Goal: Check status: Check status

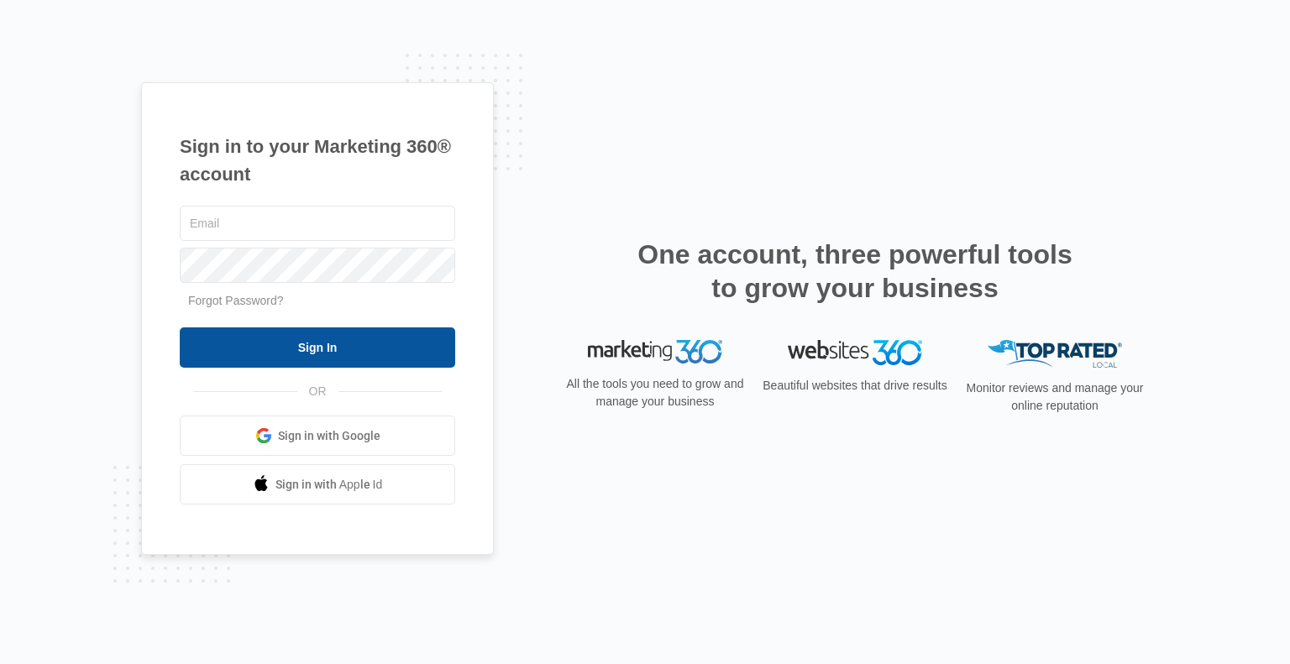
type input "[PERSON_NAME][EMAIL_ADDRESS][DOMAIN_NAME]"
click at [328, 344] on input "Sign In" at bounding box center [317, 347] width 275 height 40
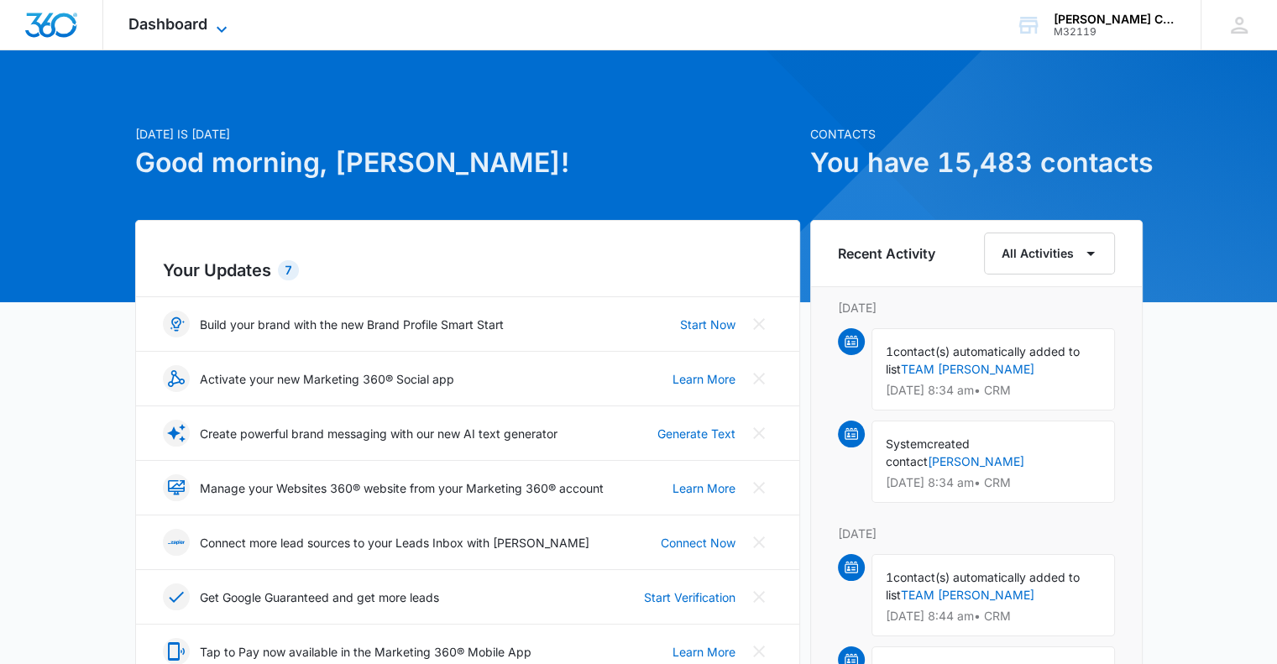
click at [187, 16] on span "Dashboard" at bounding box center [167, 24] width 79 height 18
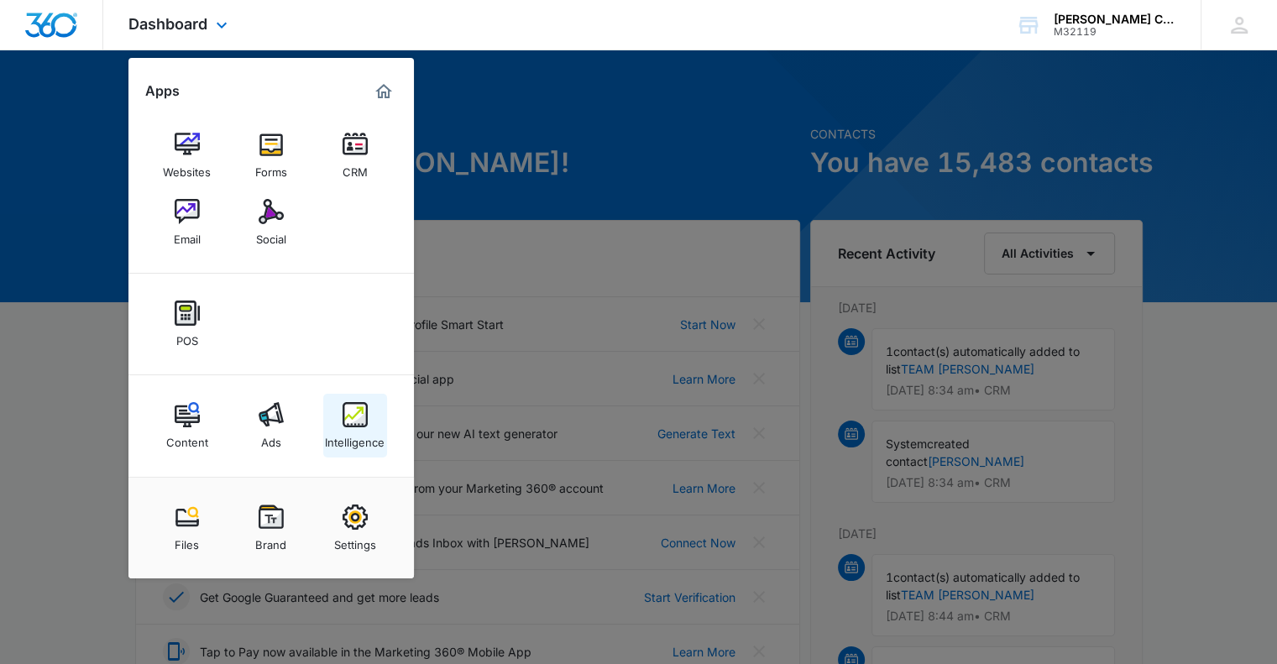
click at [347, 421] on img at bounding box center [355, 414] width 25 height 25
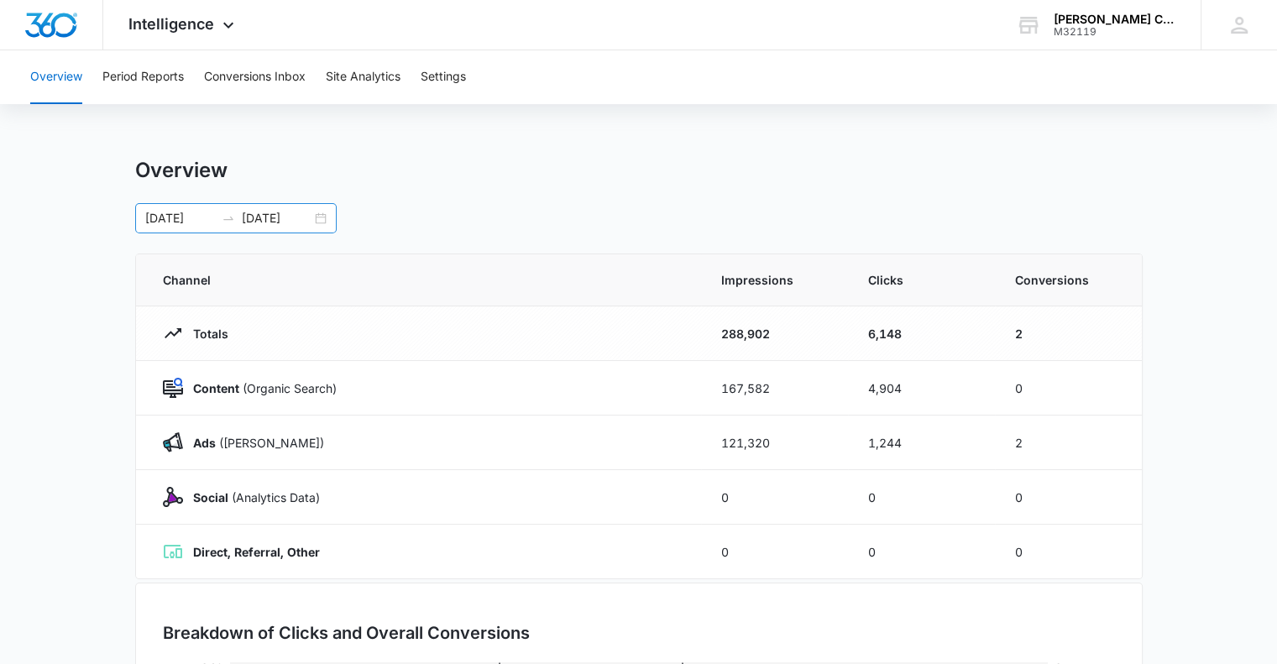
click at [320, 217] on div "[DATE] [DATE]" at bounding box center [236, 218] width 202 height 30
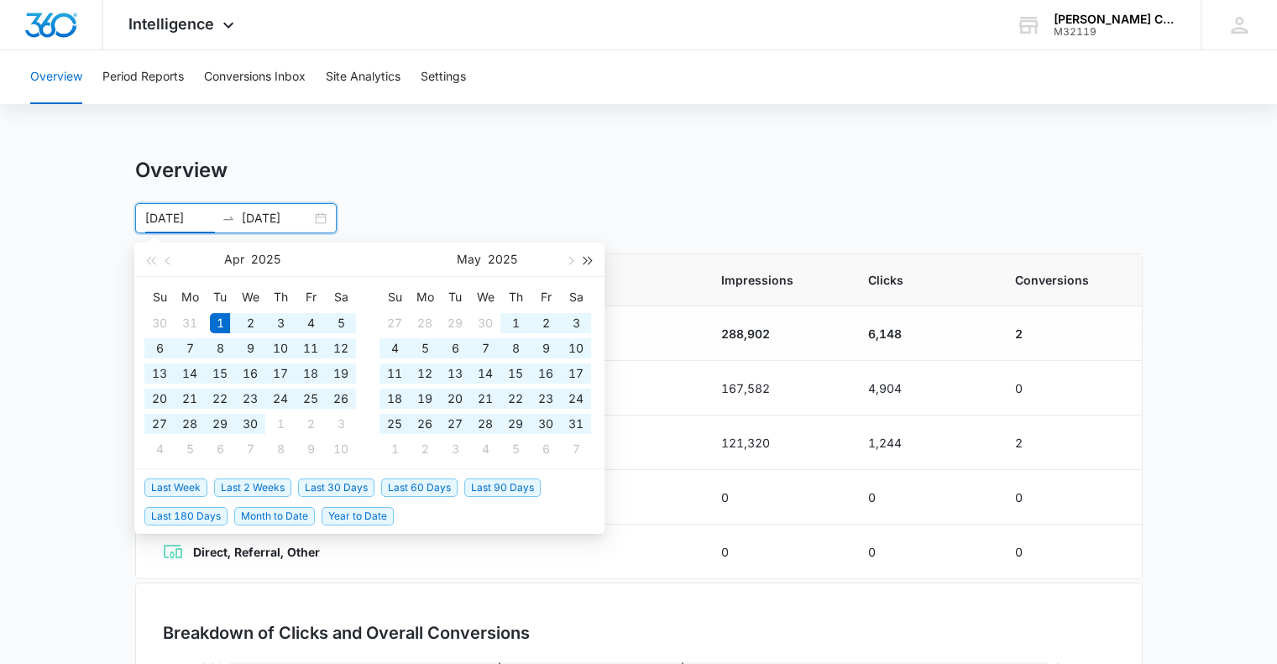
click at [579, 264] on button "button" at bounding box center [588, 260] width 18 height 34
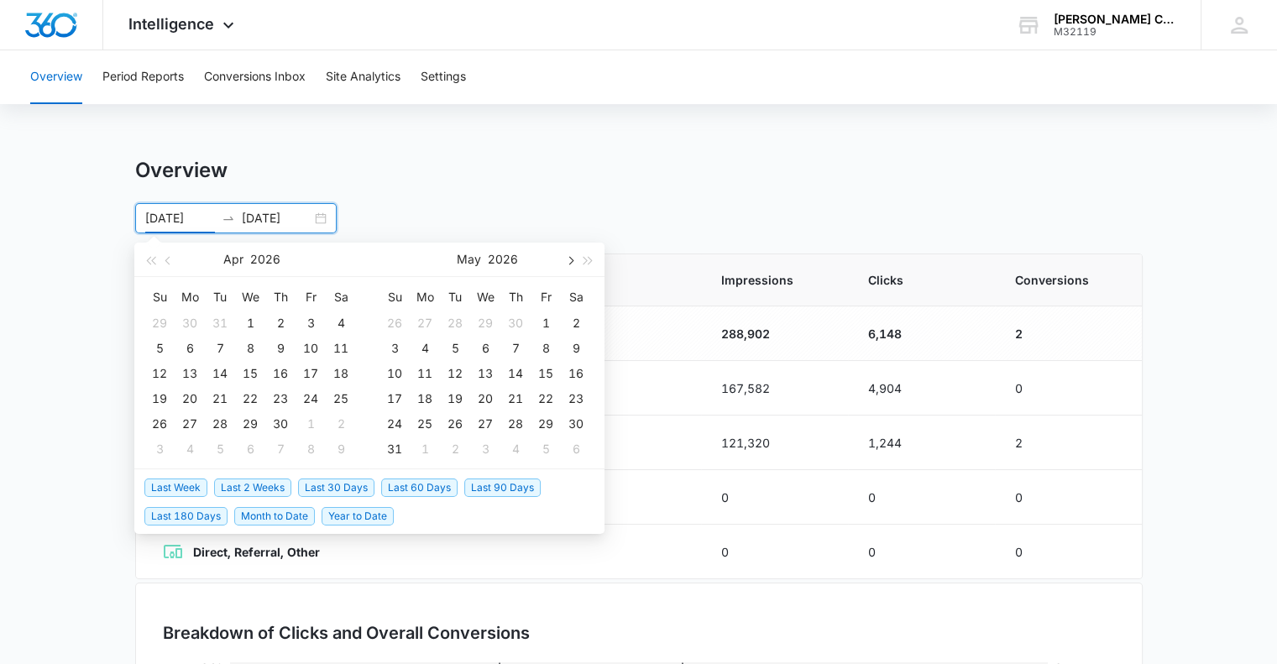
click at [568, 261] on span "button" at bounding box center [569, 260] width 8 height 8
click at [570, 259] on span "button" at bounding box center [569, 260] width 8 height 8
type input "[DATE]"
click at [481, 321] on div "1" at bounding box center [485, 323] width 20 height 20
click at [571, 261] on span "button" at bounding box center [569, 260] width 8 height 8
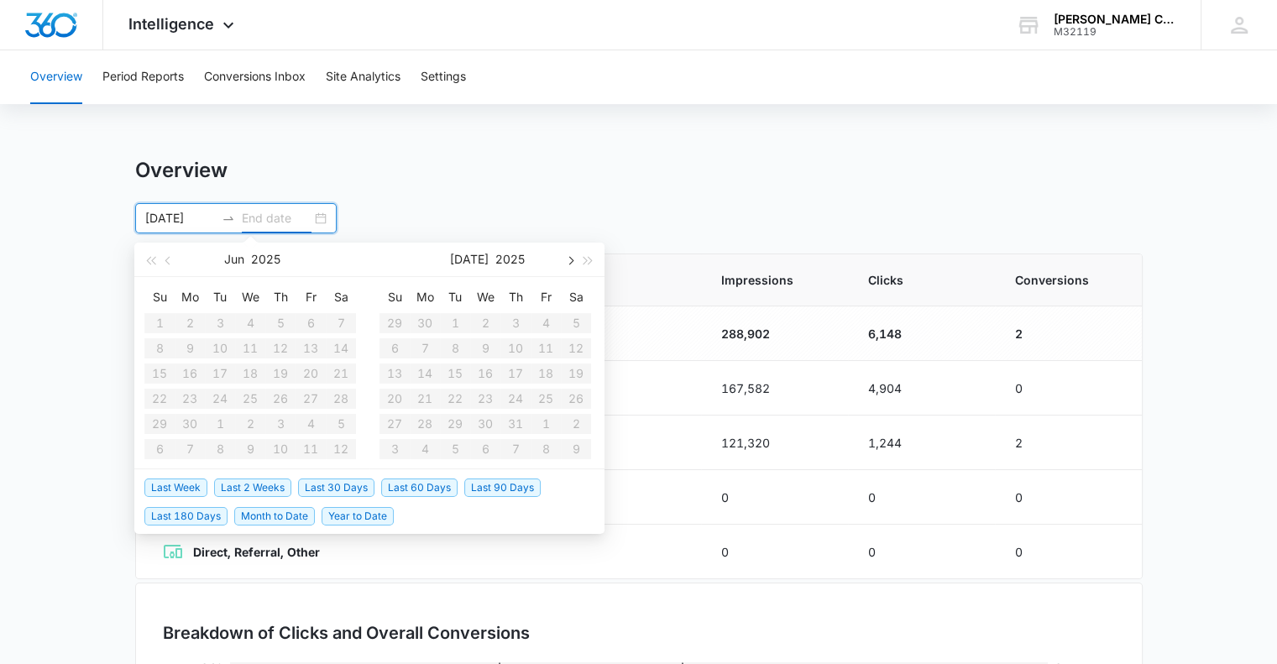
click at [564, 258] on button "button" at bounding box center [569, 260] width 18 height 34
click at [427, 346] on table "Su Mo Tu We Th Fr Sa 31 1 2 3 4 5 6 7 8 9 10 11 12 13 14 15 16 17 18 19 20 21 2…" at bounding box center [486, 373] width 212 height 178
click at [269, 215] on input at bounding box center [277, 218] width 70 height 18
click at [205, 215] on input "[DATE]" at bounding box center [180, 218] width 70 height 18
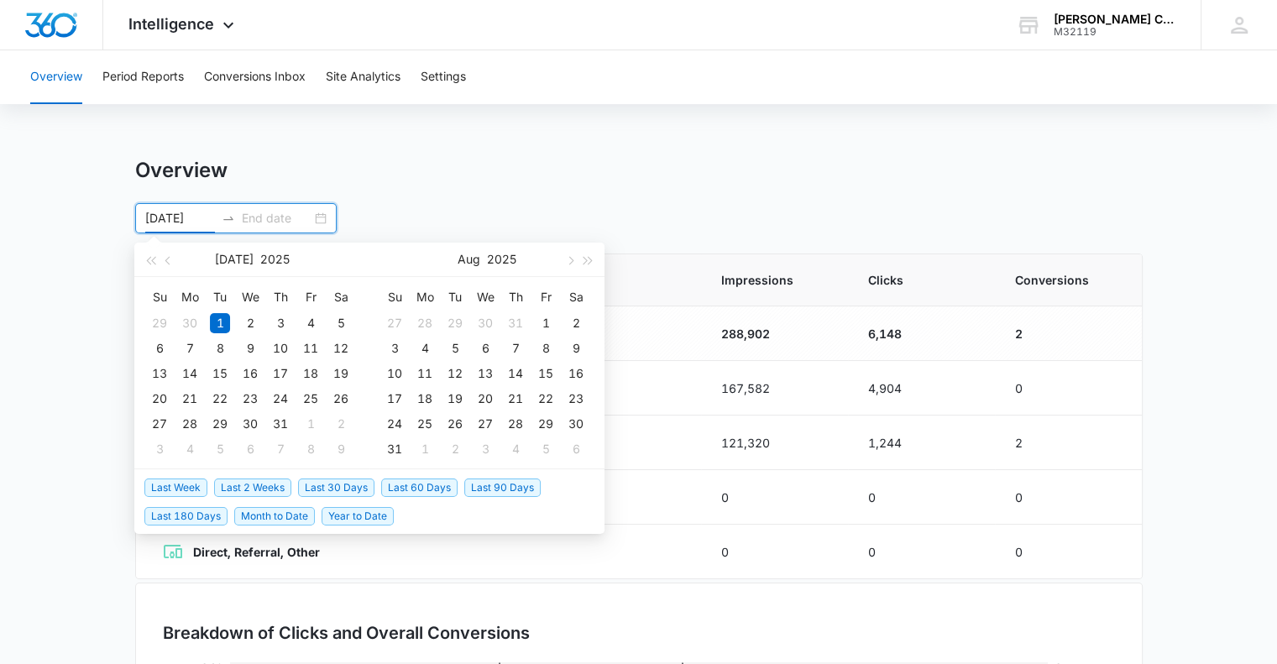
type input "[DATE]"
click at [275, 219] on input at bounding box center [277, 218] width 70 height 18
click at [568, 258] on span "button" at bounding box center [569, 260] width 8 height 8
type input "[DATE]"
click at [223, 349] on div "9" at bounding box center [220, 348] width 20 height 20
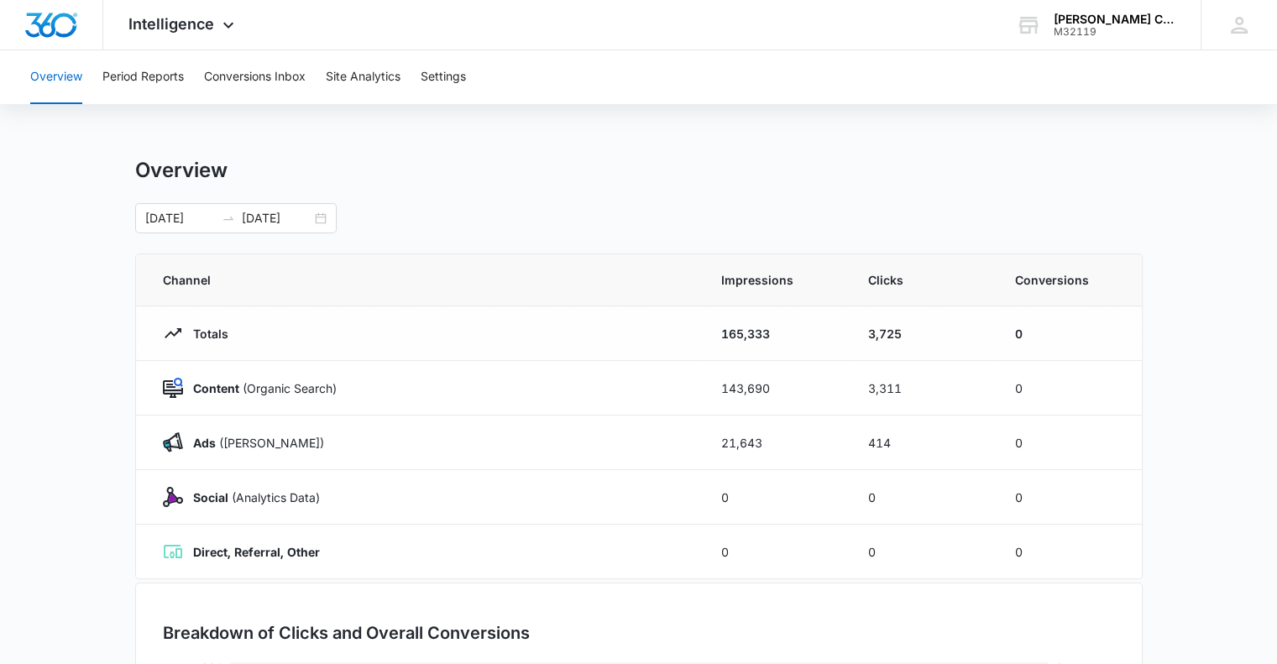
click at [517, 140] on div "Overview Period Reports Conversions Inbox Site Analytics Settings Overview [DAT…" at bounding box center [638, 544] width 1277 height 989
click at [325, 223] on div "[DATE] [DATE]" at bounding box center [236, 218] width 202 height 30
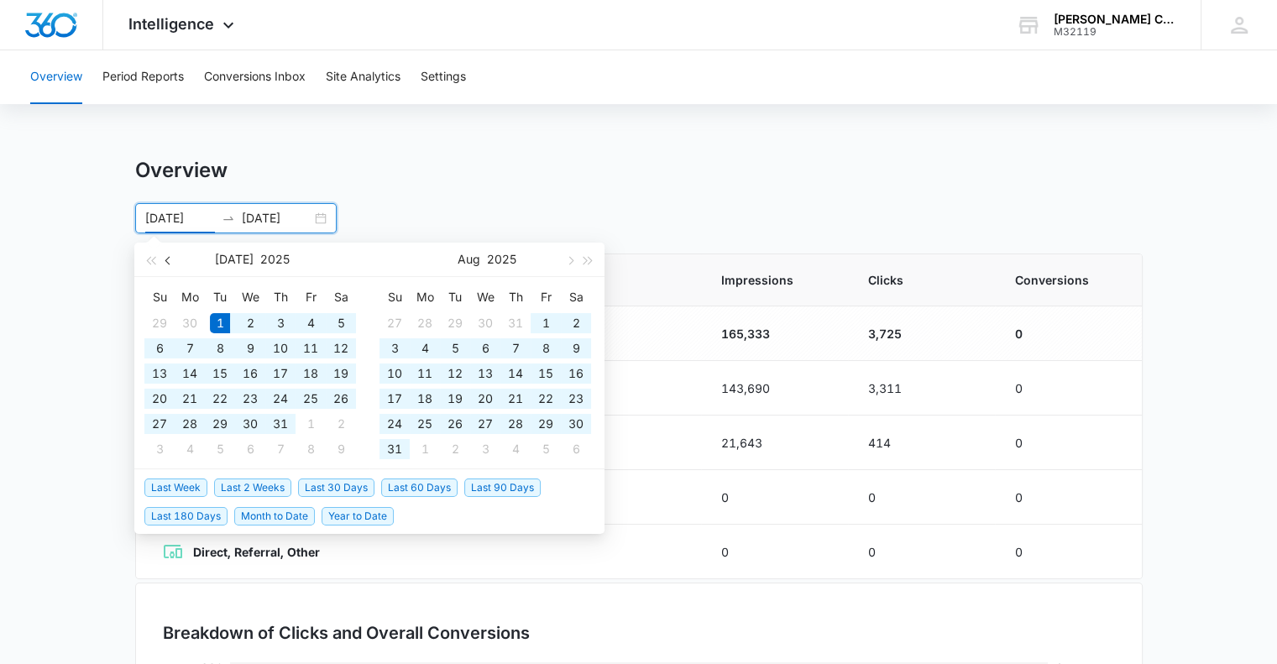
click at [166, 259] on span "button" at bounding box center [169, 260] width 8 height 8
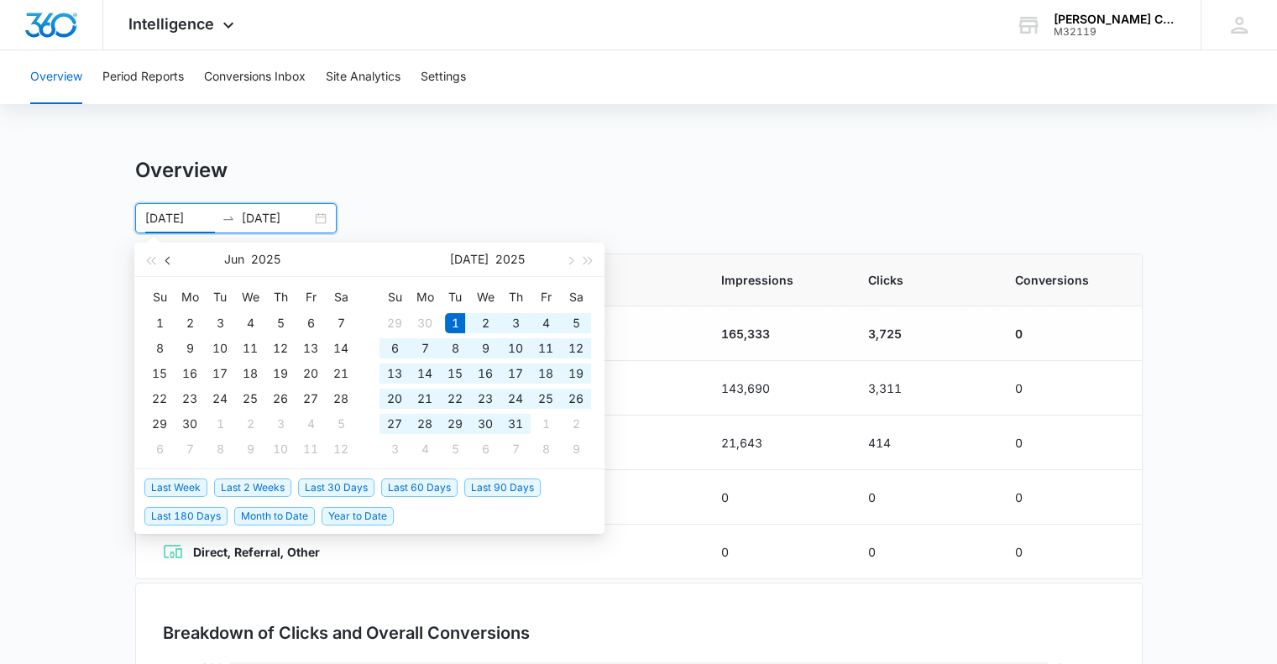
click at [166, 259] on span "button" at bounding box center [169, 260] width 8 height 8
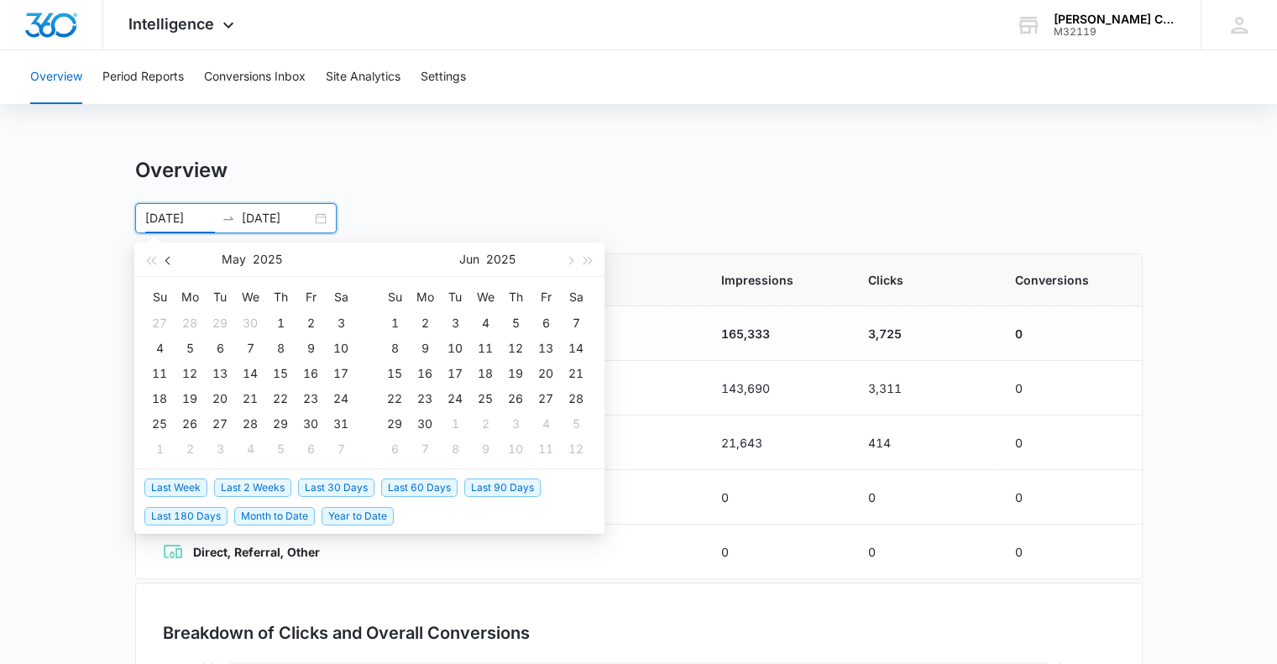
click at [166, 259] on span "button" at bounding box center [169, 260] width 8 height 8
type input "[DATE]"
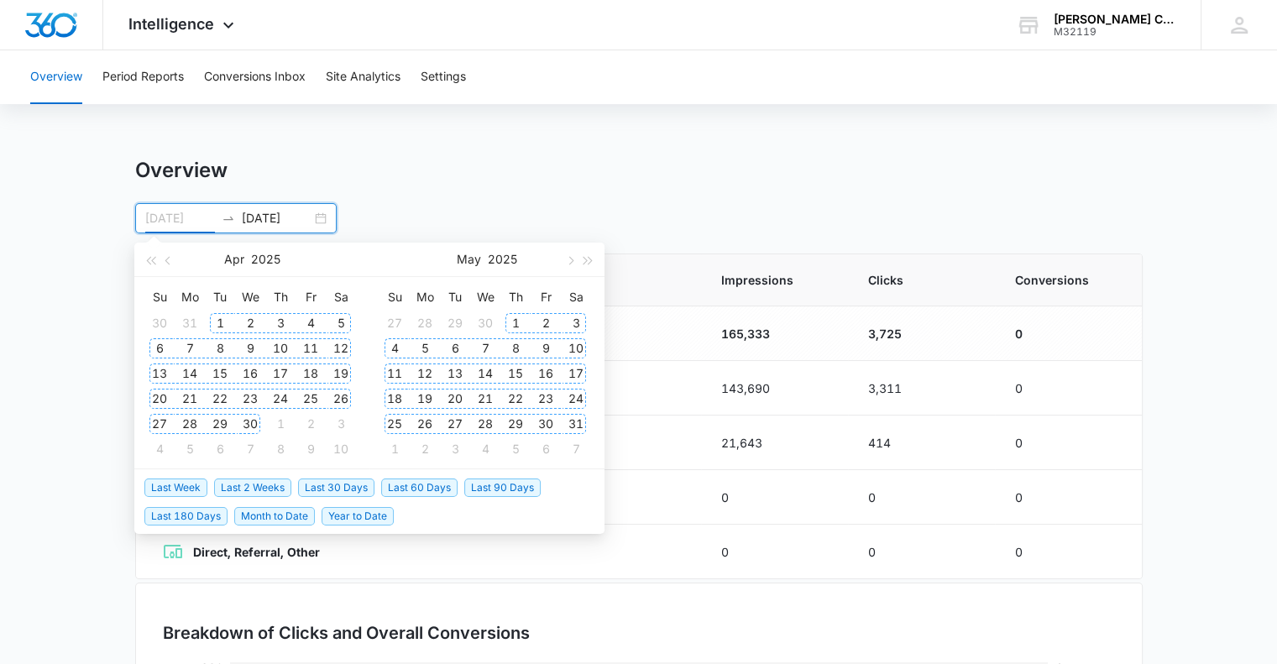
click at [215, 321] on div "1" at bounding box center [220, 323] width 20 height 20
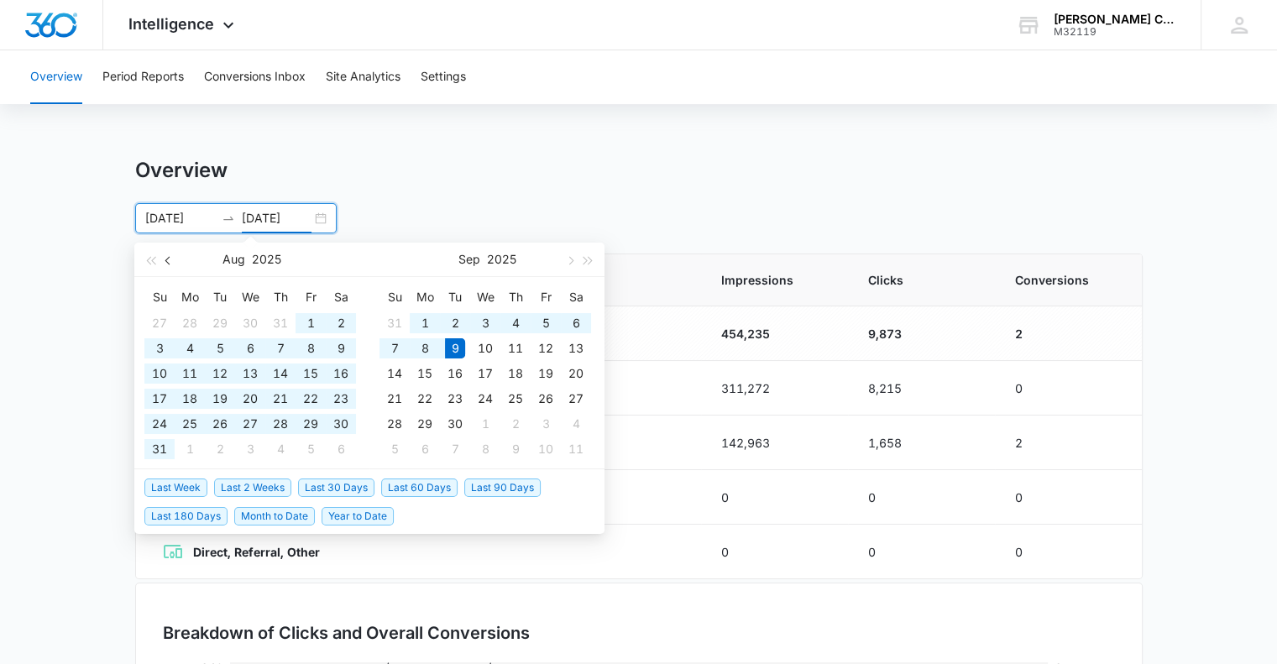
click at [173, 261] on button "button" at bounding box center [169, 260] width 18 height 34
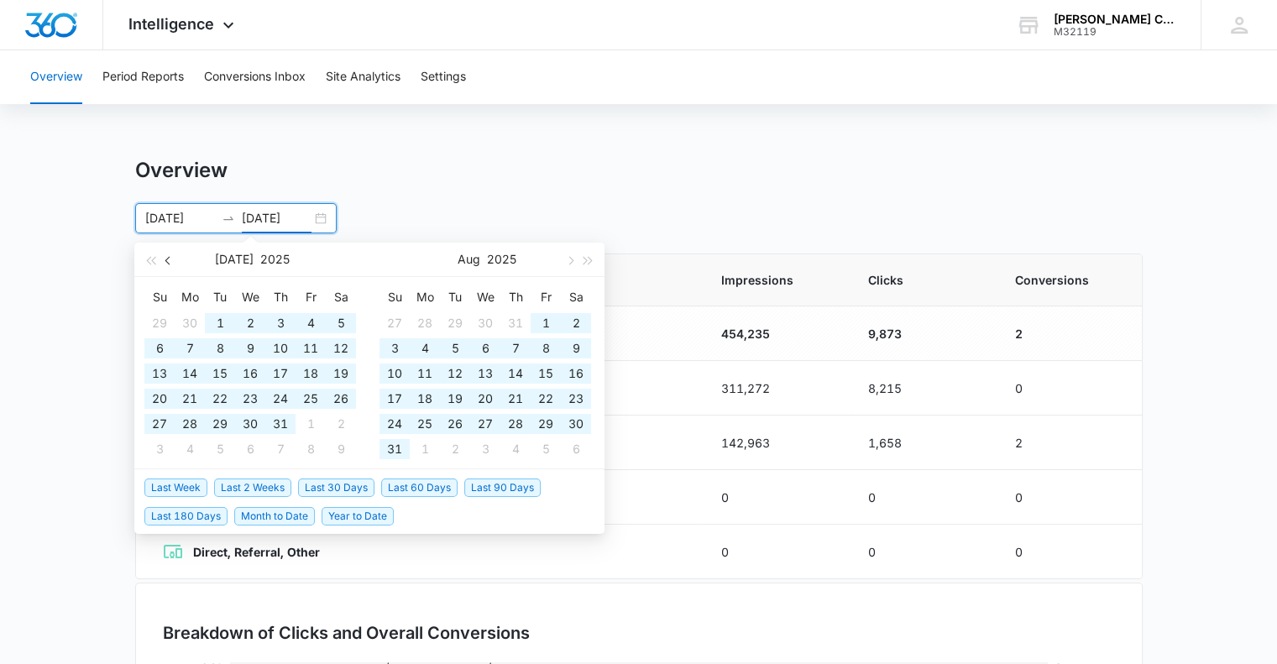
click at [161, 265] on button "button" at bounding box center [169, 260] width 18 height 34
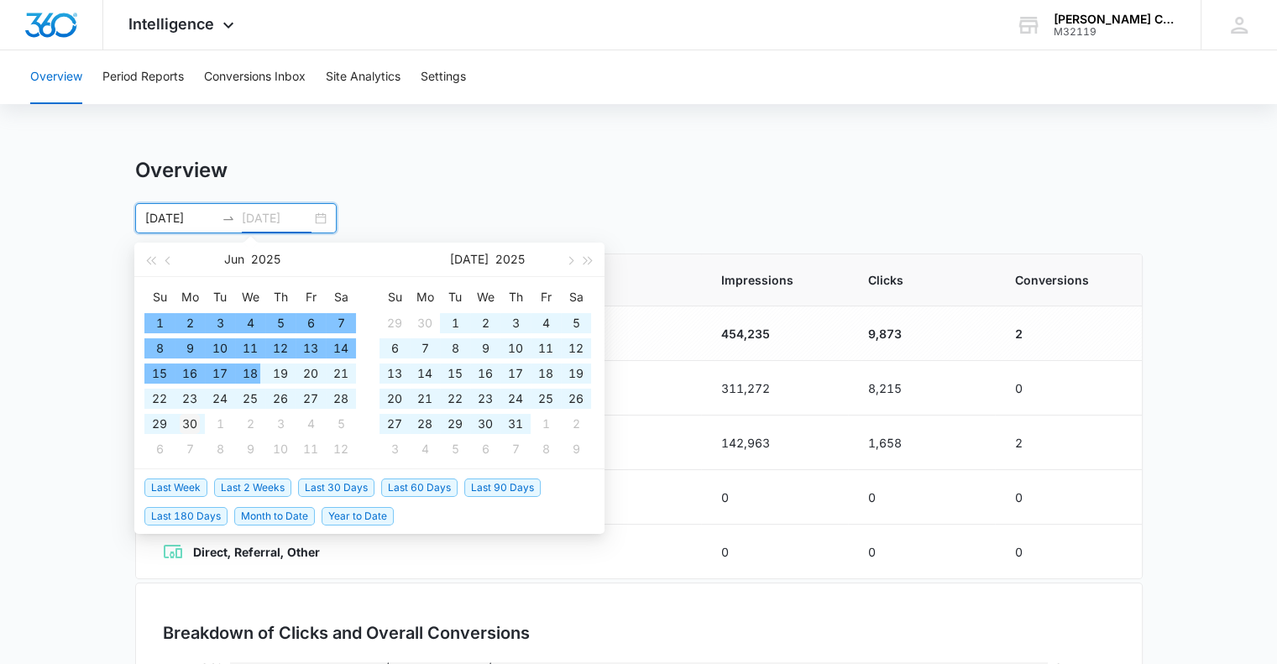
type input "[DATE]"
click at [182, 429] on div "30" at bounding box center [190, 424] width 20 height 20
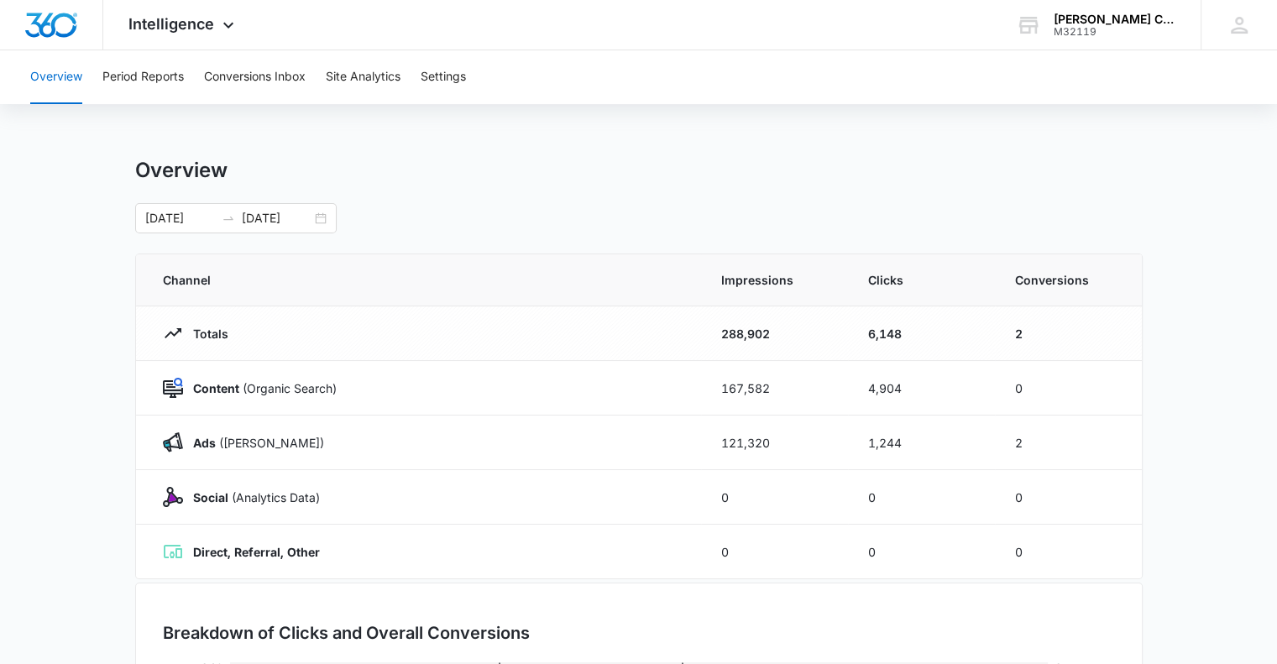
click at [548, 207] on div "[DATE] [DATE] [DATE] Su Mo Tu We Th Fr Sa 1 2 3 4 5 6 7 8 9 10 11 12 13 14 15 1…" at bounding box center [639, 218] width 1008 height 30
click at [626, 156] on div "Overview Period Reports Conversions Inbox Site Analytics Settings Overview [DAT…" at bounding box center [638, 544] width 1277 height 989
